Goal: Navigation & Orientation: Find specific page/section

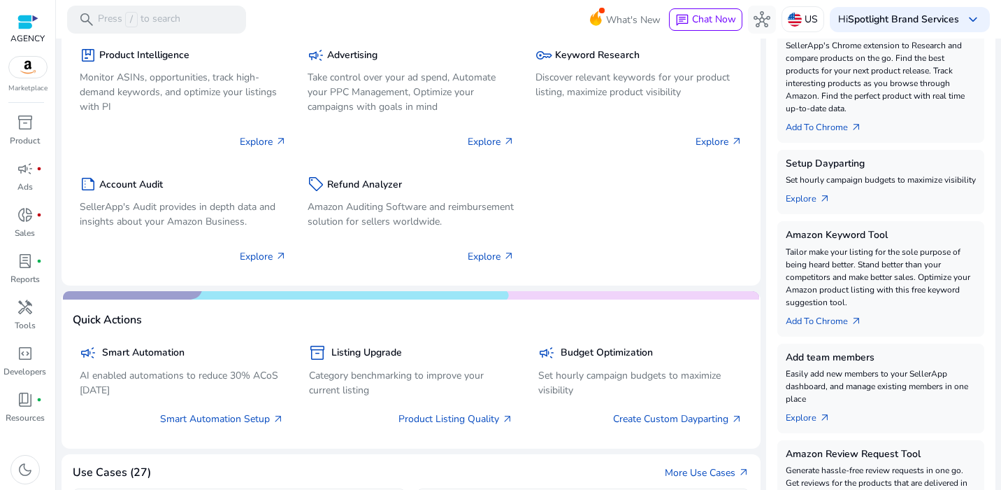
scroll to position [280, 0]
click at [17, 122] on span "inventory_2" at bounding box center [25, 122] width 17 height 17
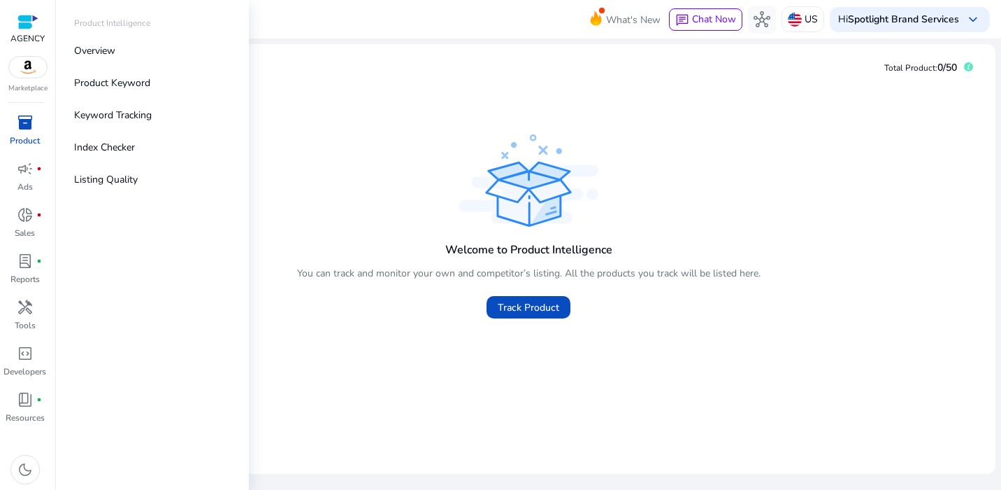
click at [29, 131] on span "inventory_2" at bounding box center [25, 122] width 17 height 17
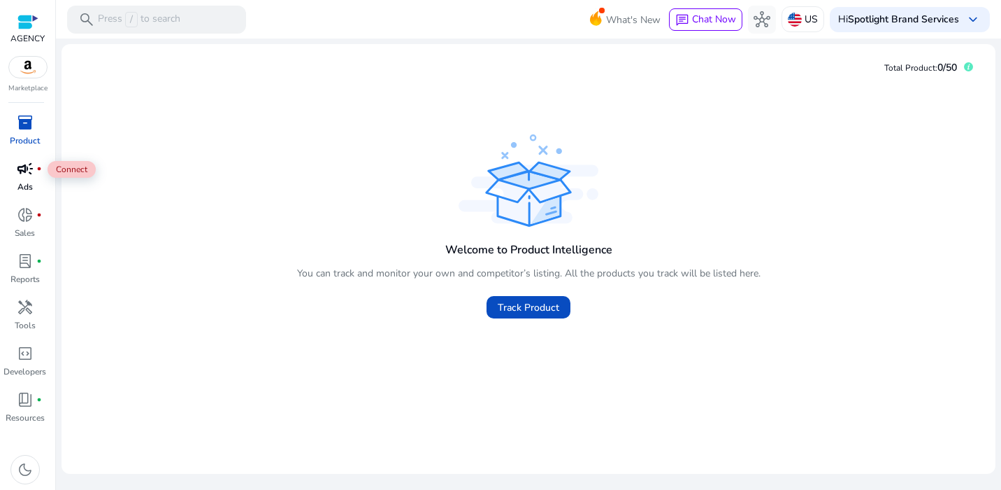
click at [34, 178] on div "campaign fiber_manual_record" at bounding box center [25, 168] width 39 height 22
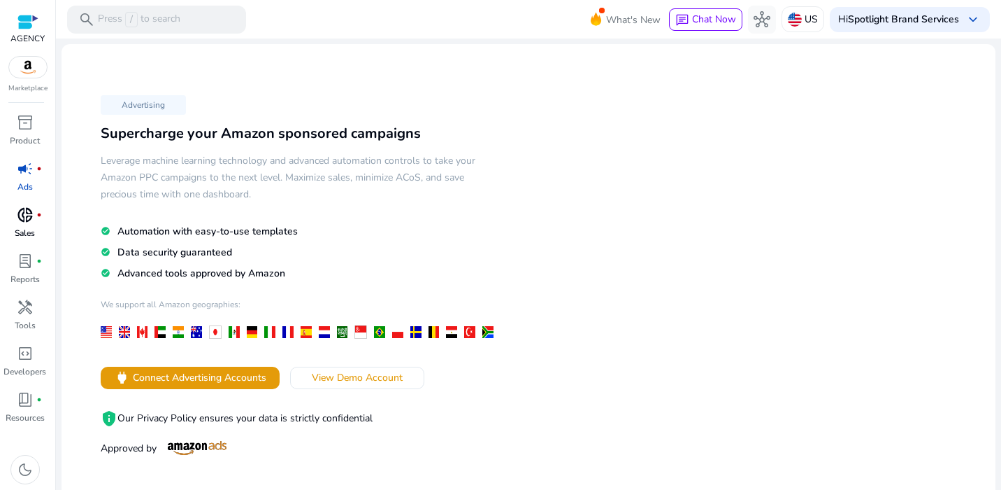
click at [27, 220] on span "donut_small" at bounding box center [25, 214] width 17 height 17
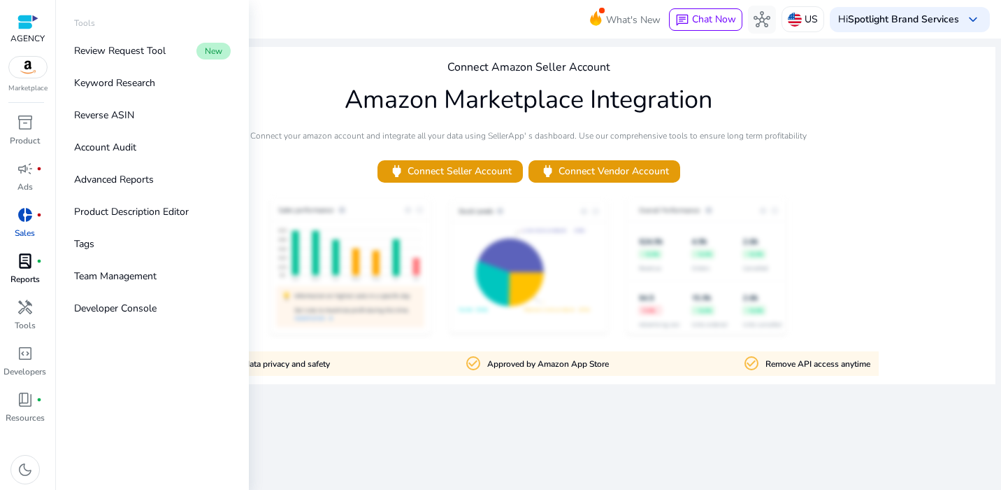
click at [37, 280] on p "Reports" at bounding box center [24, 279] width 29 height 13
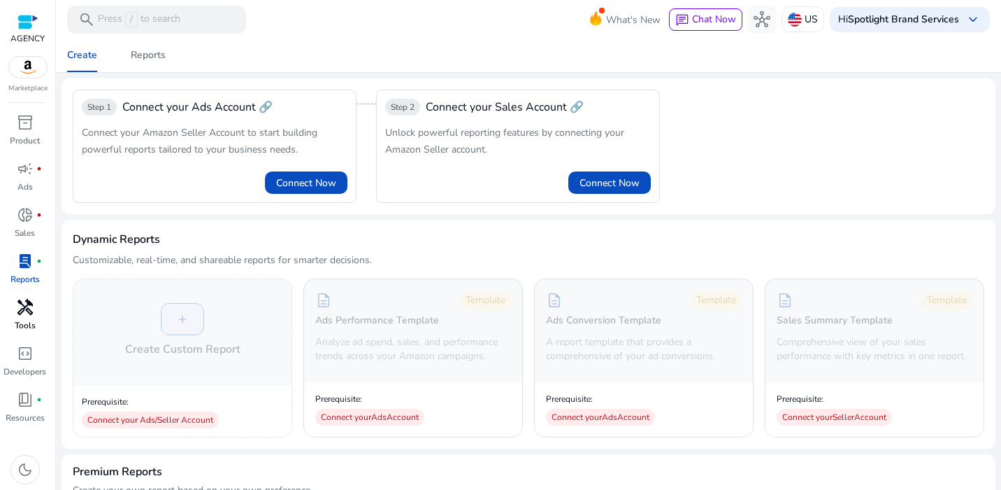
click at [30, 325] on p "Tools" at bounding box center [25, 325] width 21 height 13
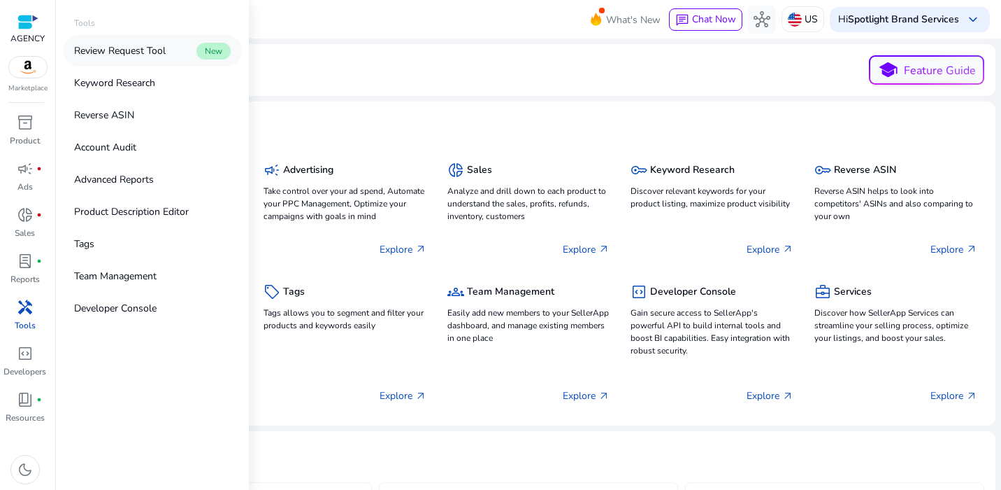
click at [152, 46] on p "Review Request Tool" at bounding box center [120, 50] width 92 height 15
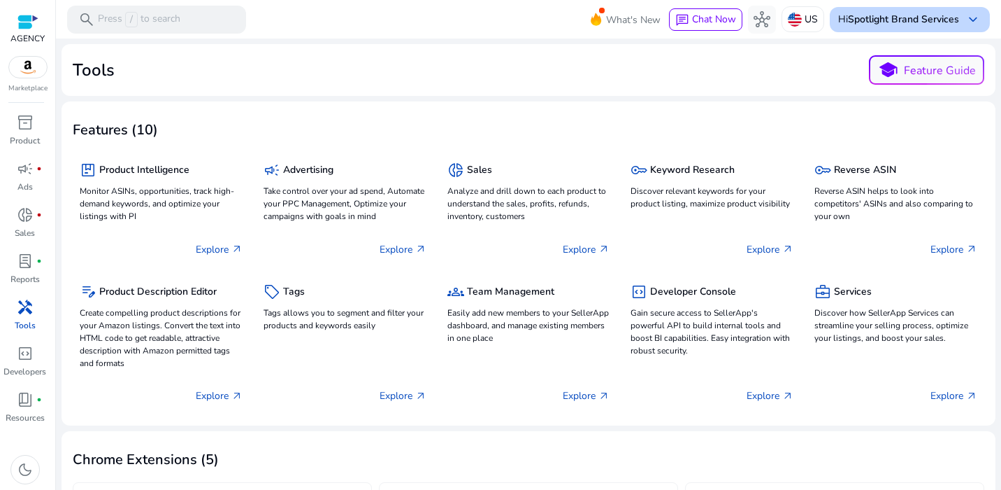
click at [902, 28] on div "Hi Spotlight Brand Services keyboard_arrow_down" at bounding box center [910, 19] width 160 height 25
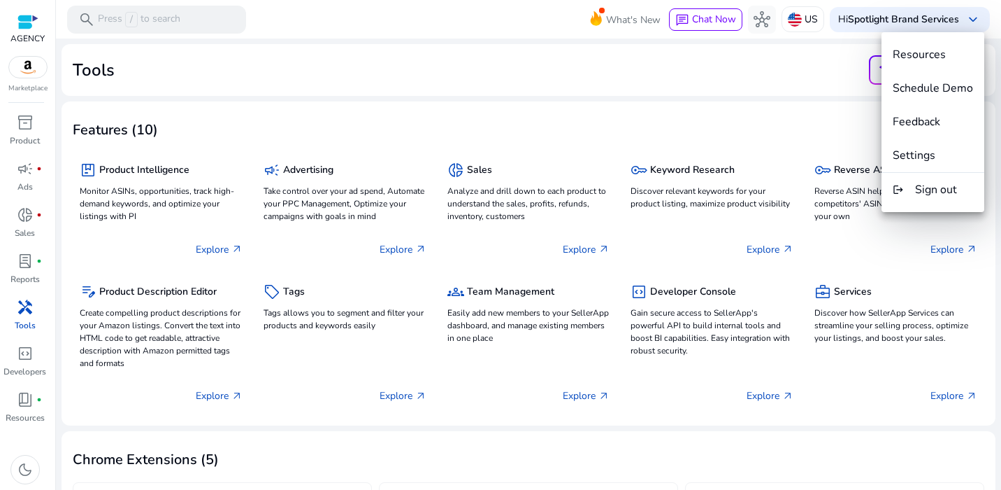
click at [24, 141] on div at bounding box center [500, 245] width 1001 height 490
